Goal: Navigation & Orientation: Find specific page/section

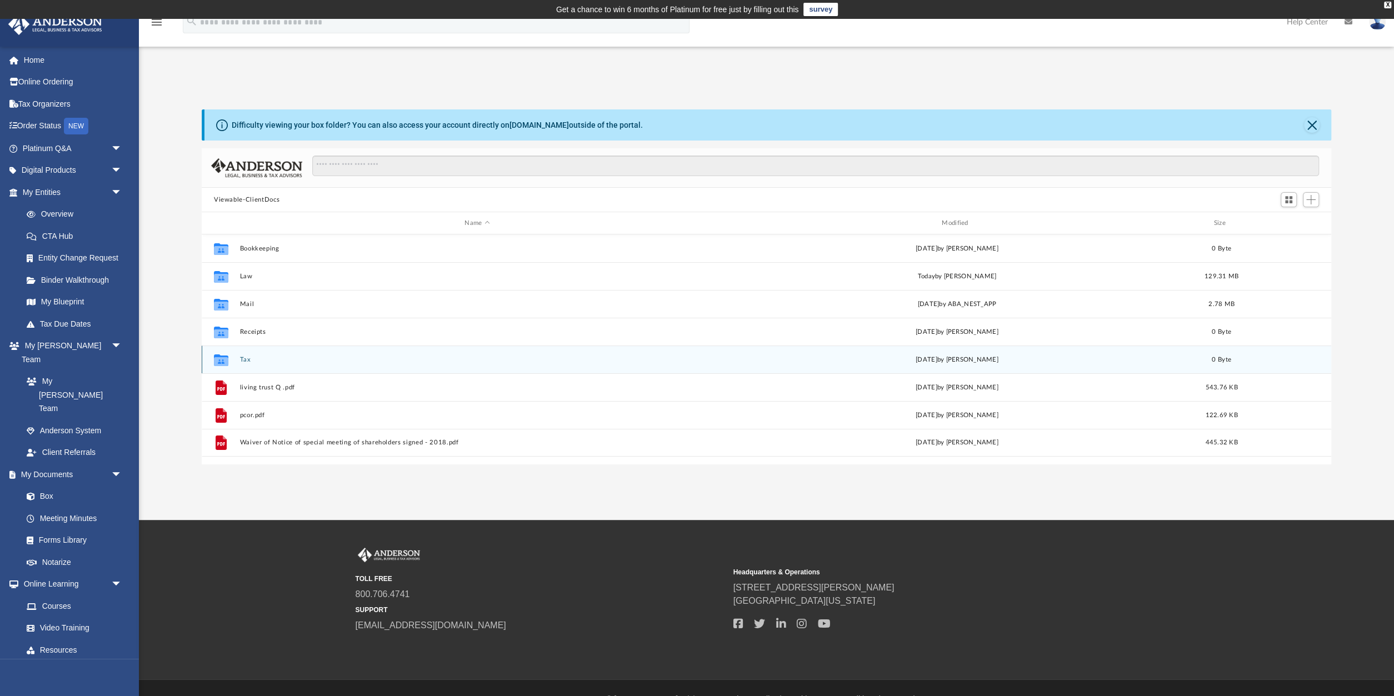
scroll to position [22, 0]
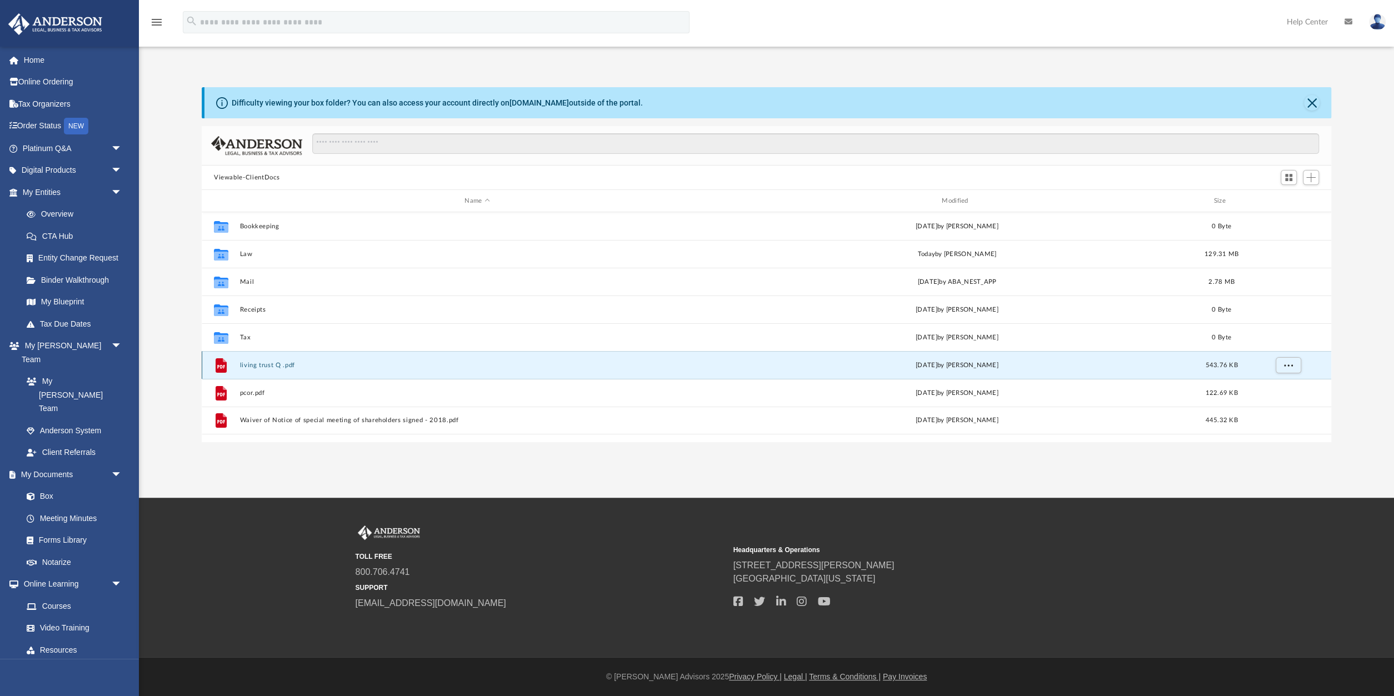
click at [272, 363] on button "living trust Q .pdf" at bounding box center [476, 365] width 475 height 7
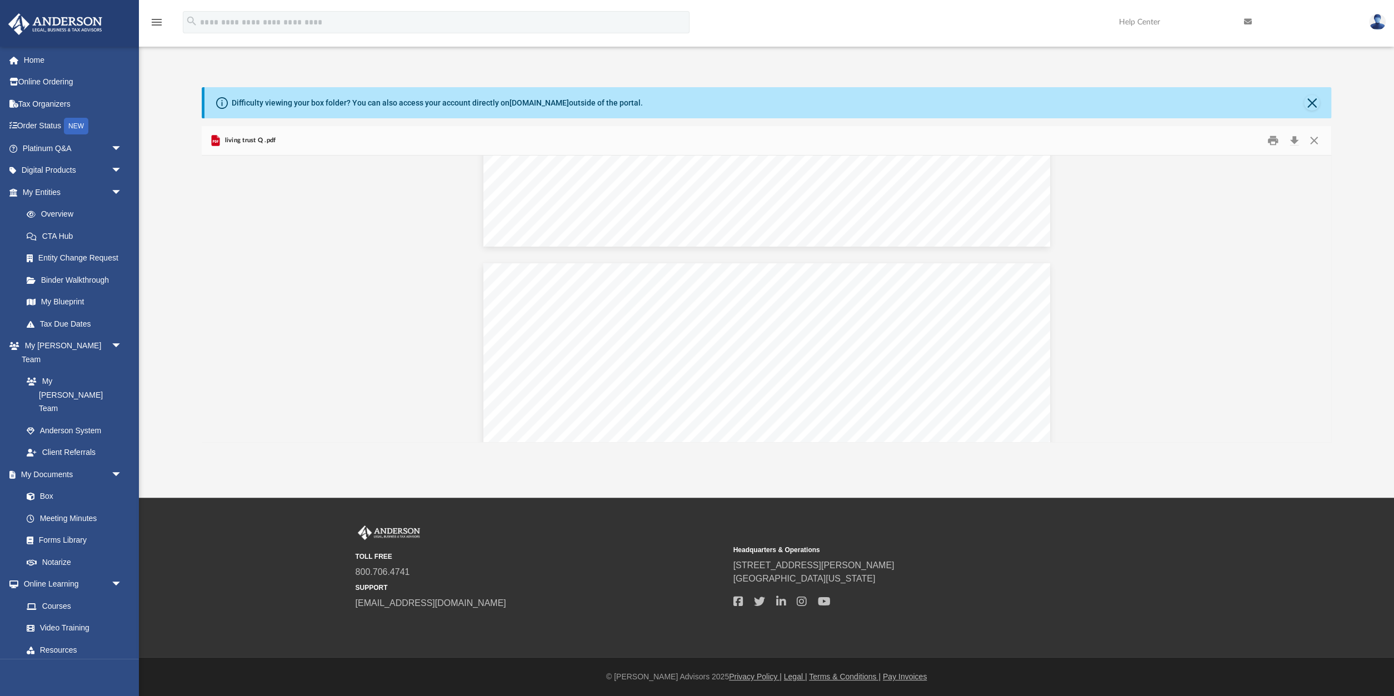
scroll to position [0, 0]
click at [1309, 96] on button "Close" at bounding box center [1312, 103] width 16 height 16
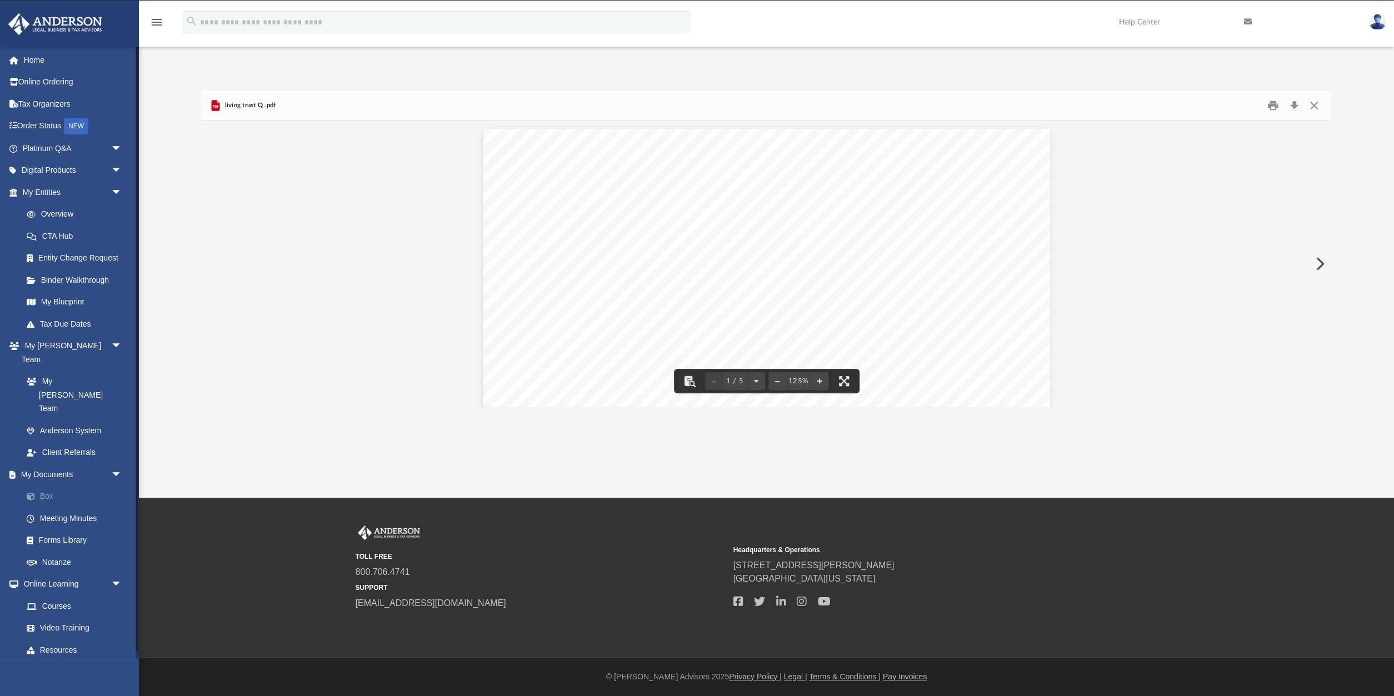
click at [48, 485] on link "Box" at bounding box center [77, 496] width 123 height 22
click at [1310, 101] on button "Close" at bounding box center [1314, 105] width 20 height 17
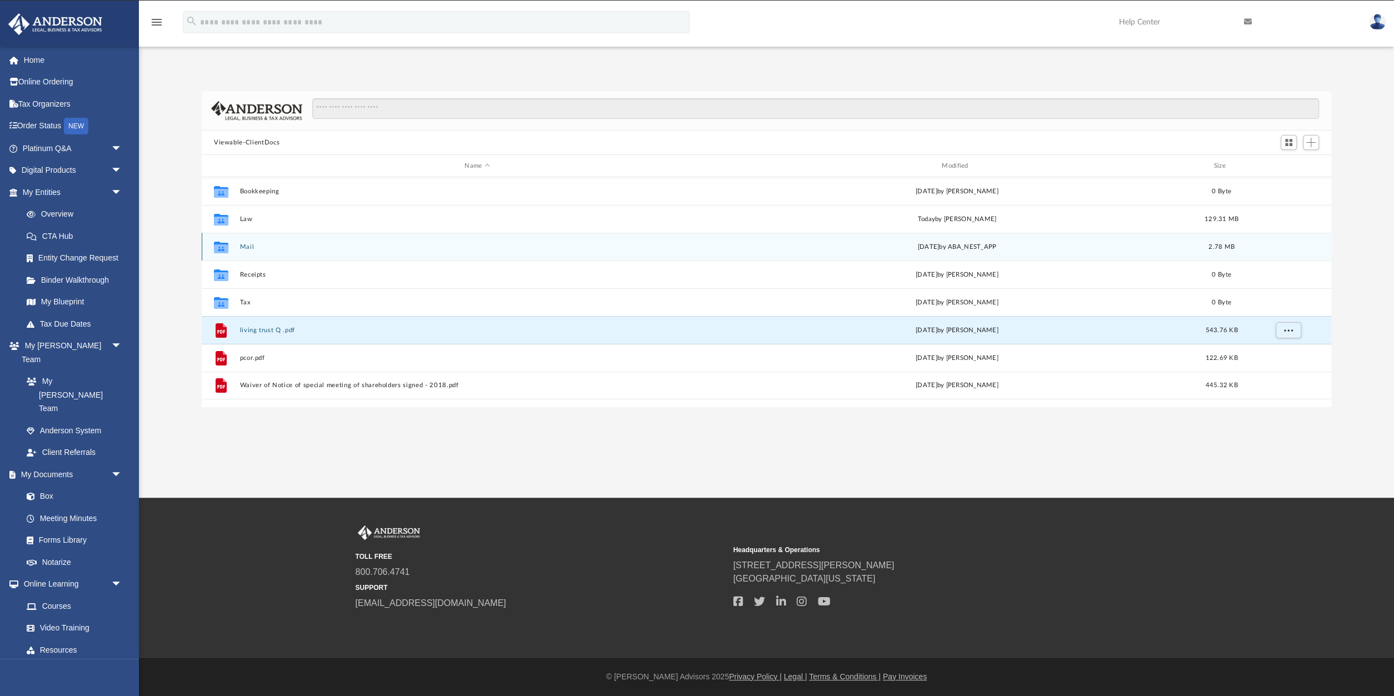
click at [243, 244] on button "Mail" at bounding box center [476, 246] width 475 height 7
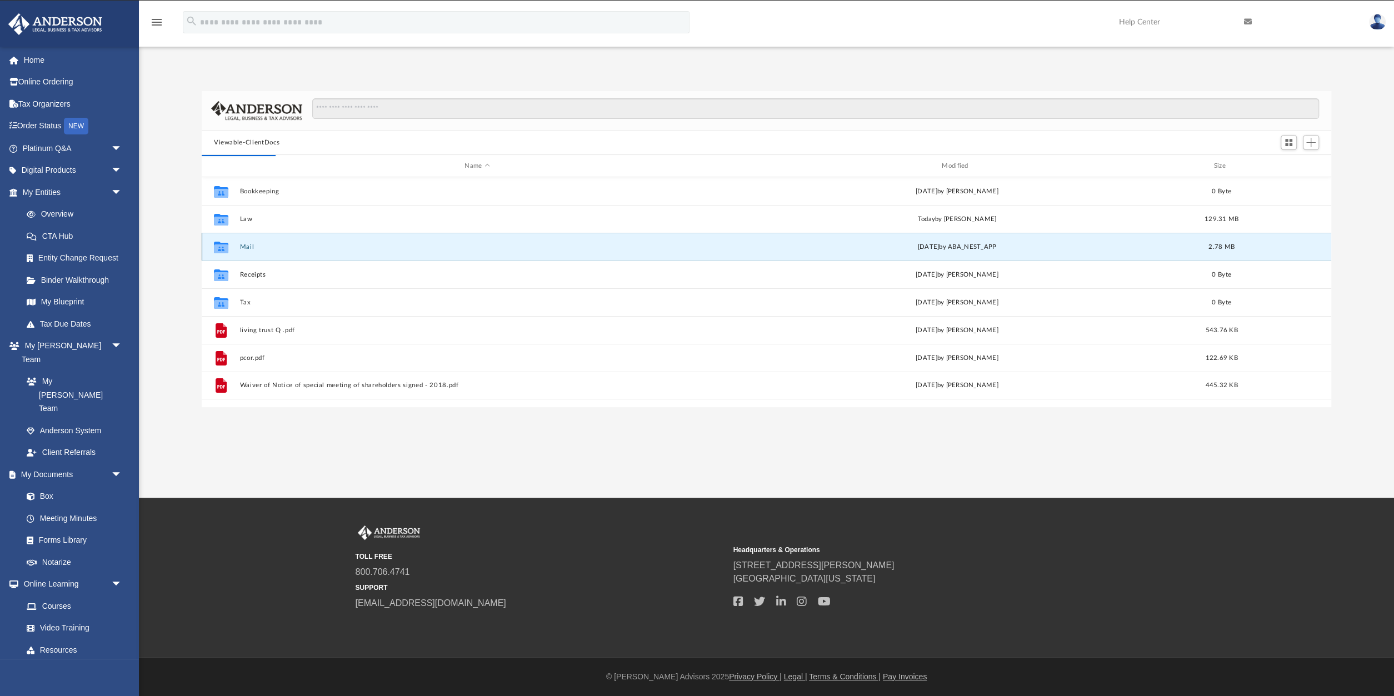
click at [243, 244] on button "Mail" at bounding box center [476, 246] width 475 height 7
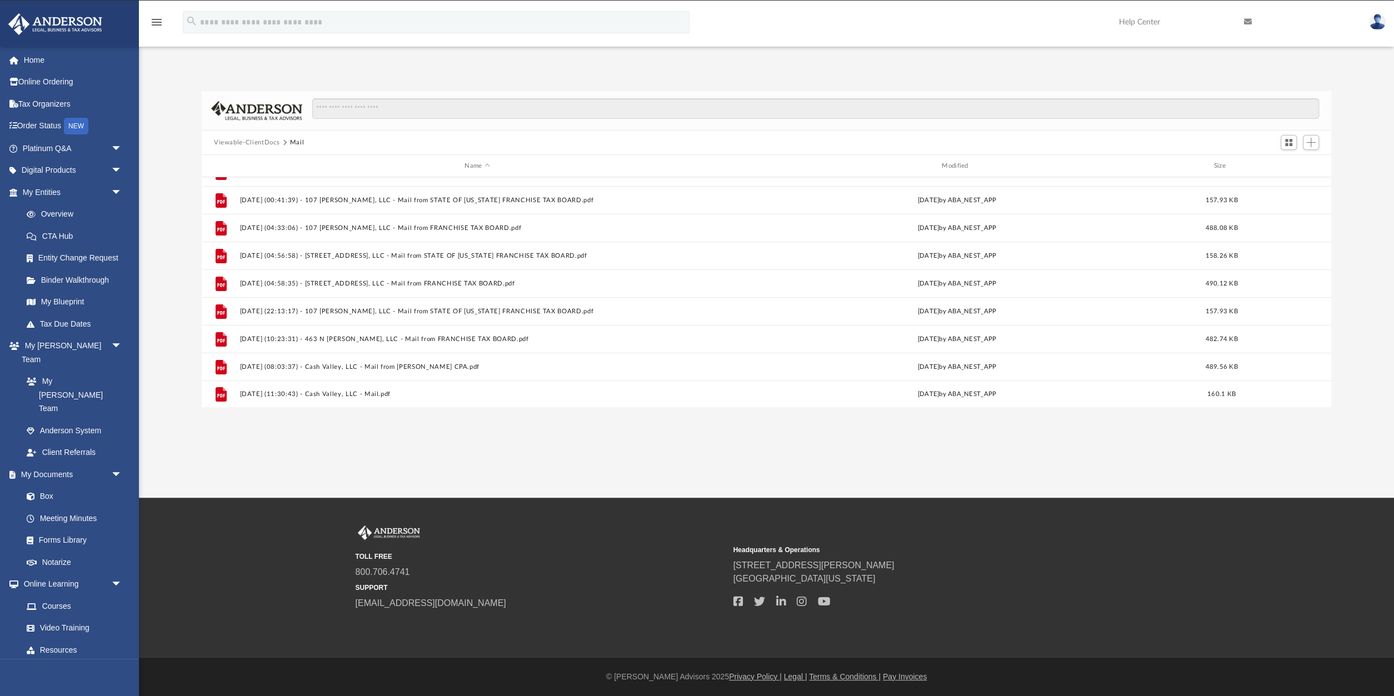
scroll to position [0, 0]
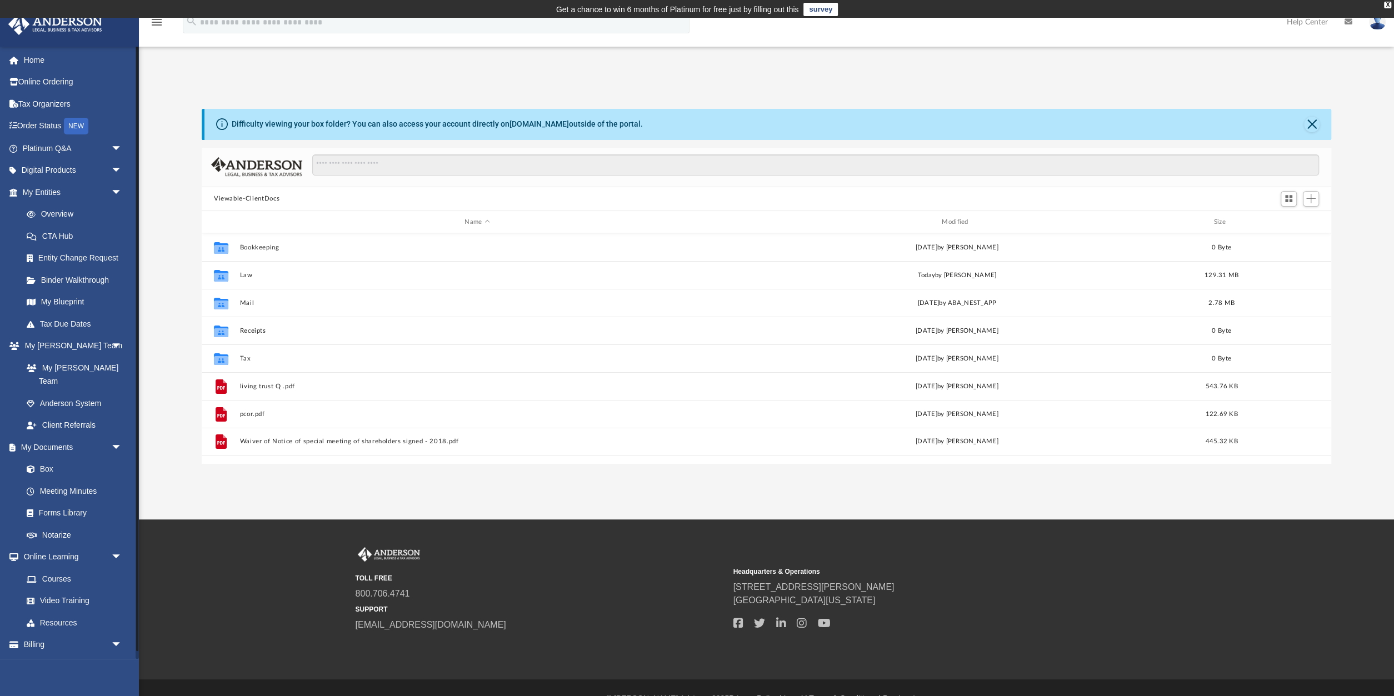
scroll to position [252, 1129]
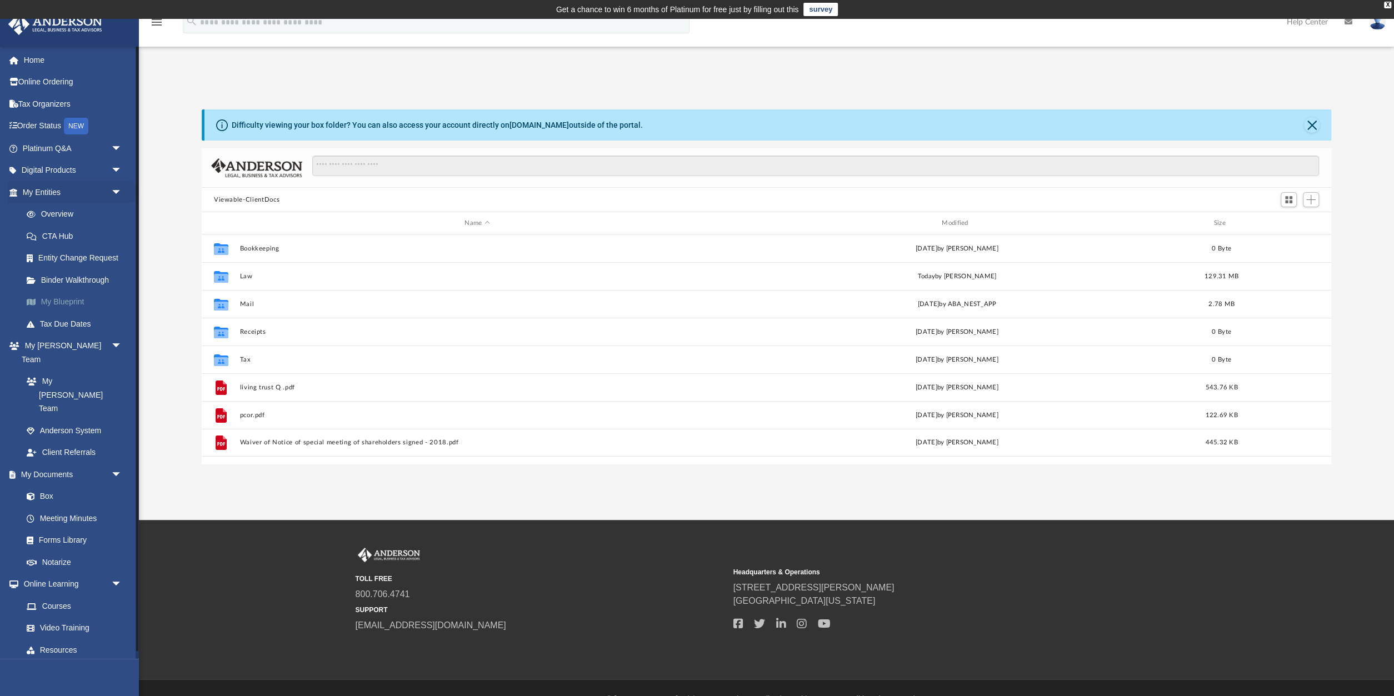
click at [58, 298] on link "My Blueprint" at bounding box center [77, 302] width 123 height 22
